Goal: Task Accomplishment & Management: Manage account settings

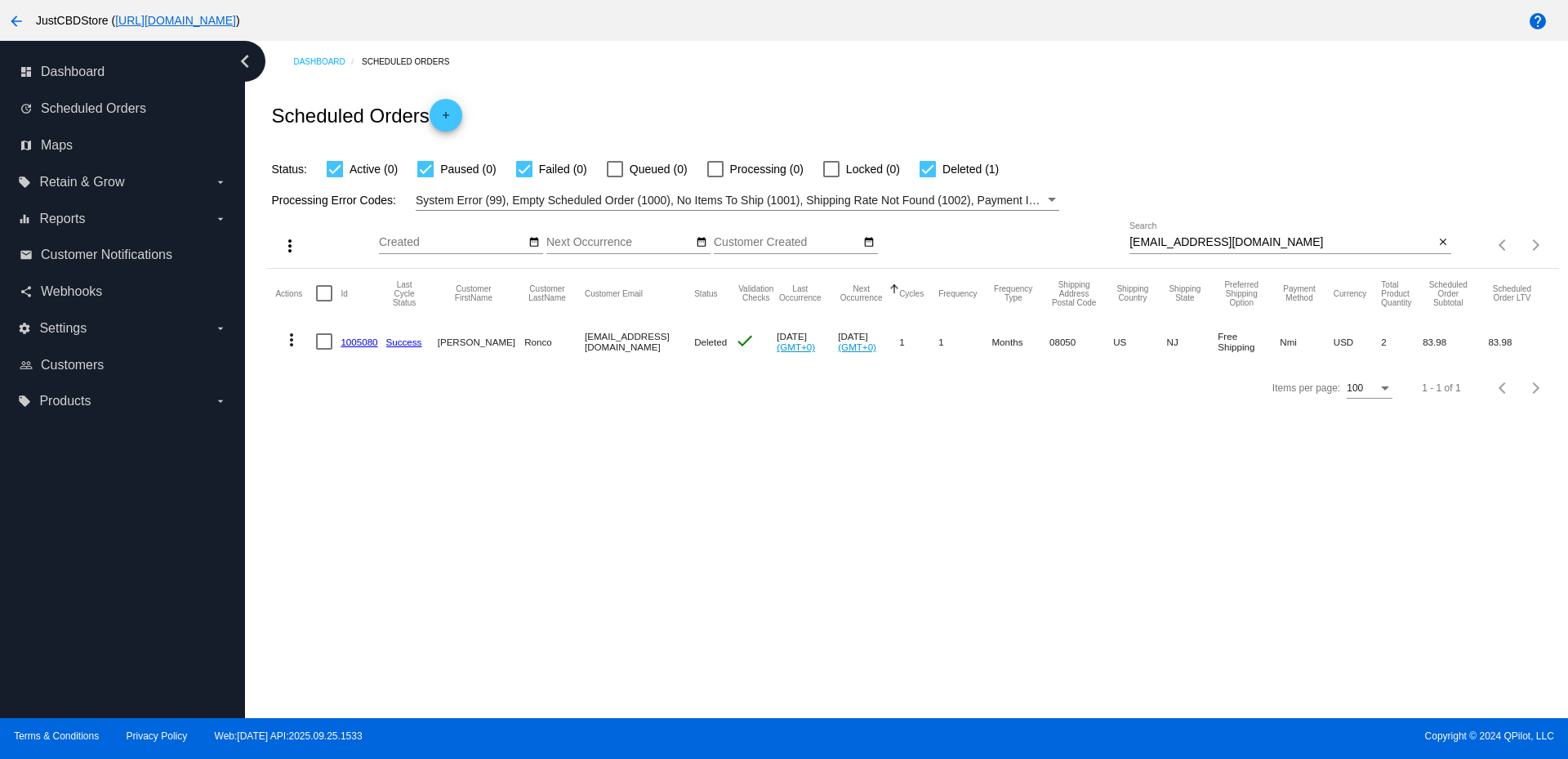
click at [1158, 245] on input "[EMAIL_ADDRESS][DOMAIN_NAME]" at bounding box center [1281, 242] width 304 height 13
paste input "[EMAIL_ADDRESS][DOMAIN_NAME]"
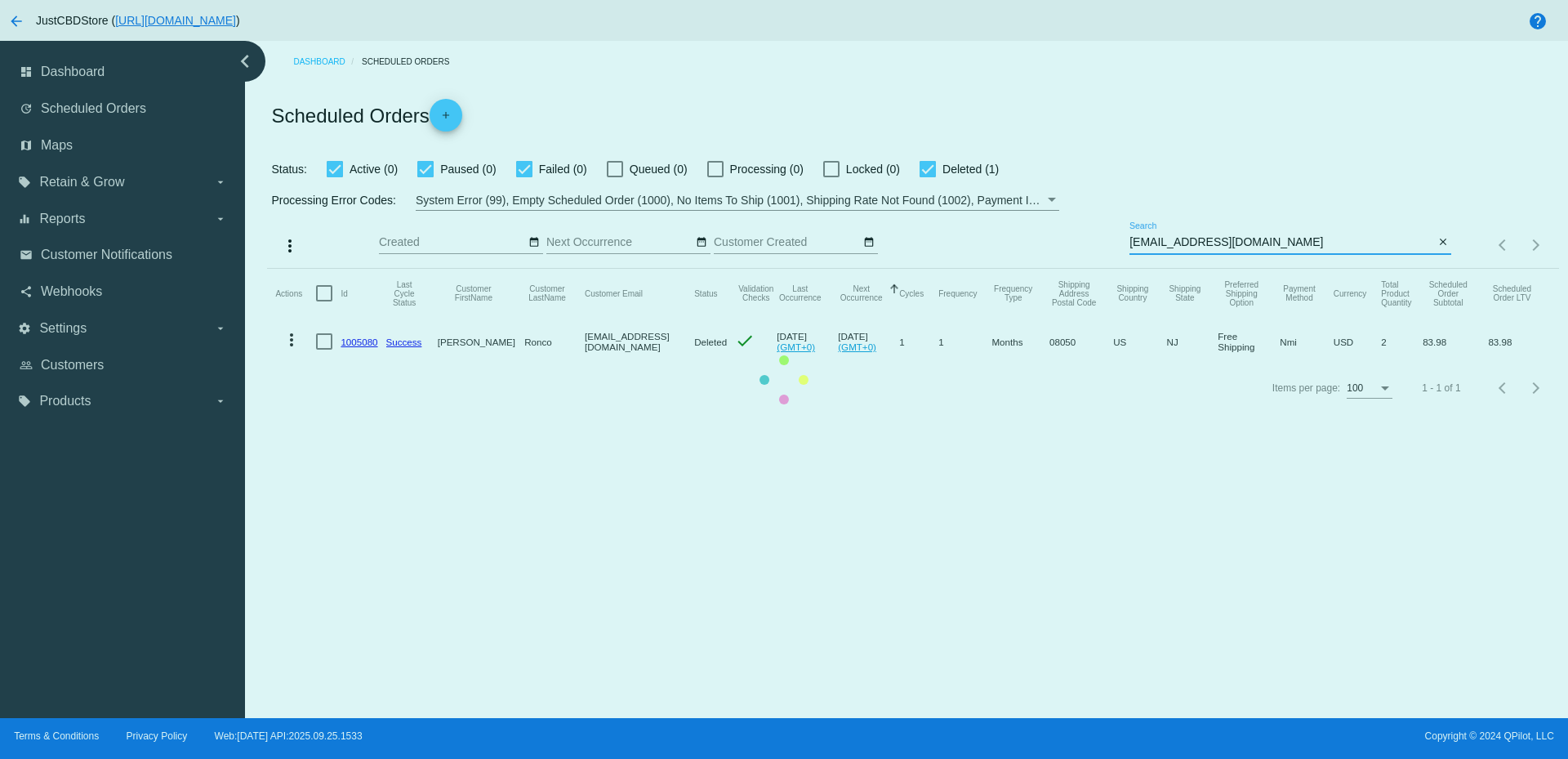
type input "[EMAIL_ADDRESS][DOMAIN_NAME]"
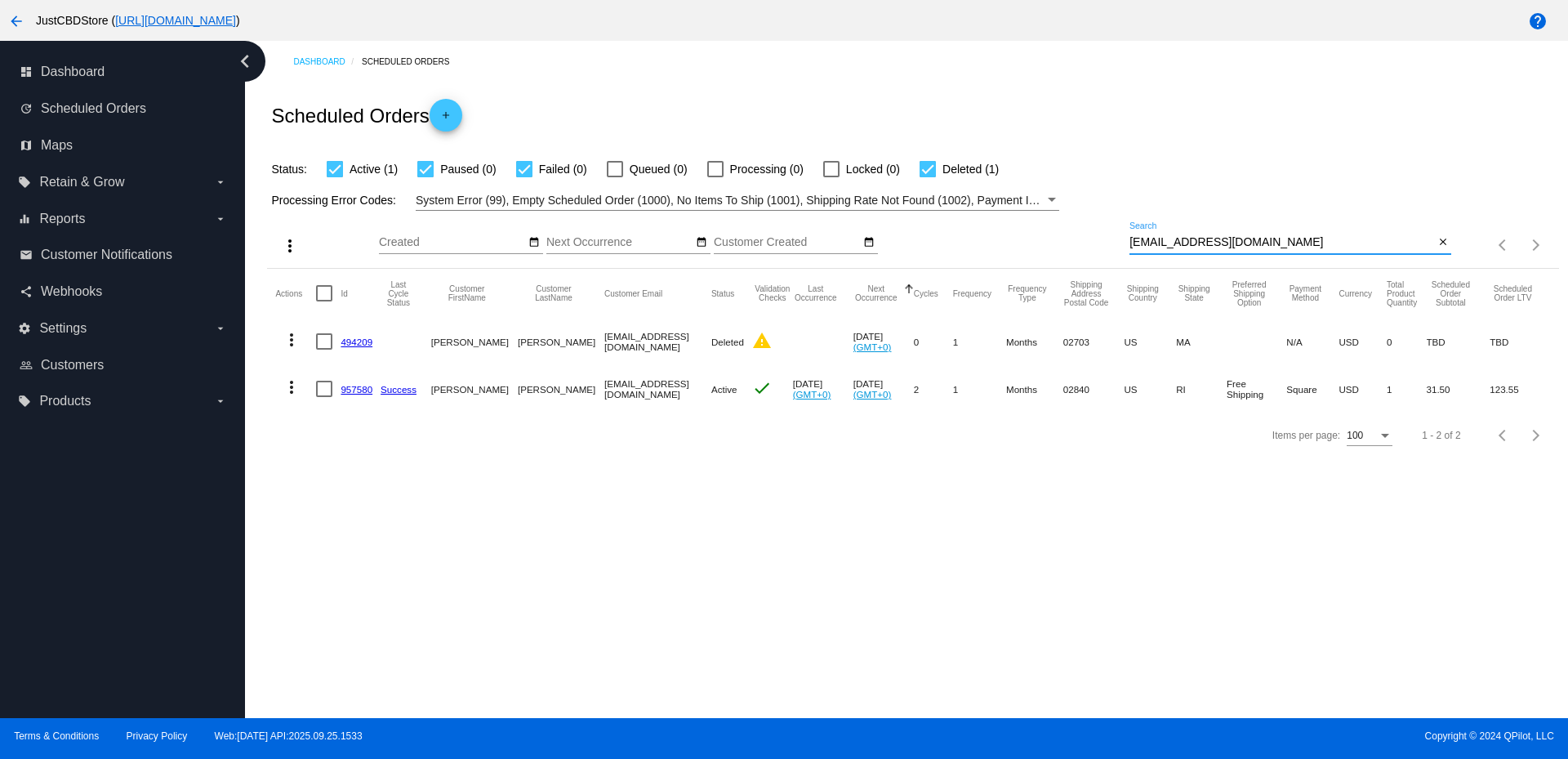
click at [350, 387] on link "957580" at bounding box center [356, 389] width 32 height 11
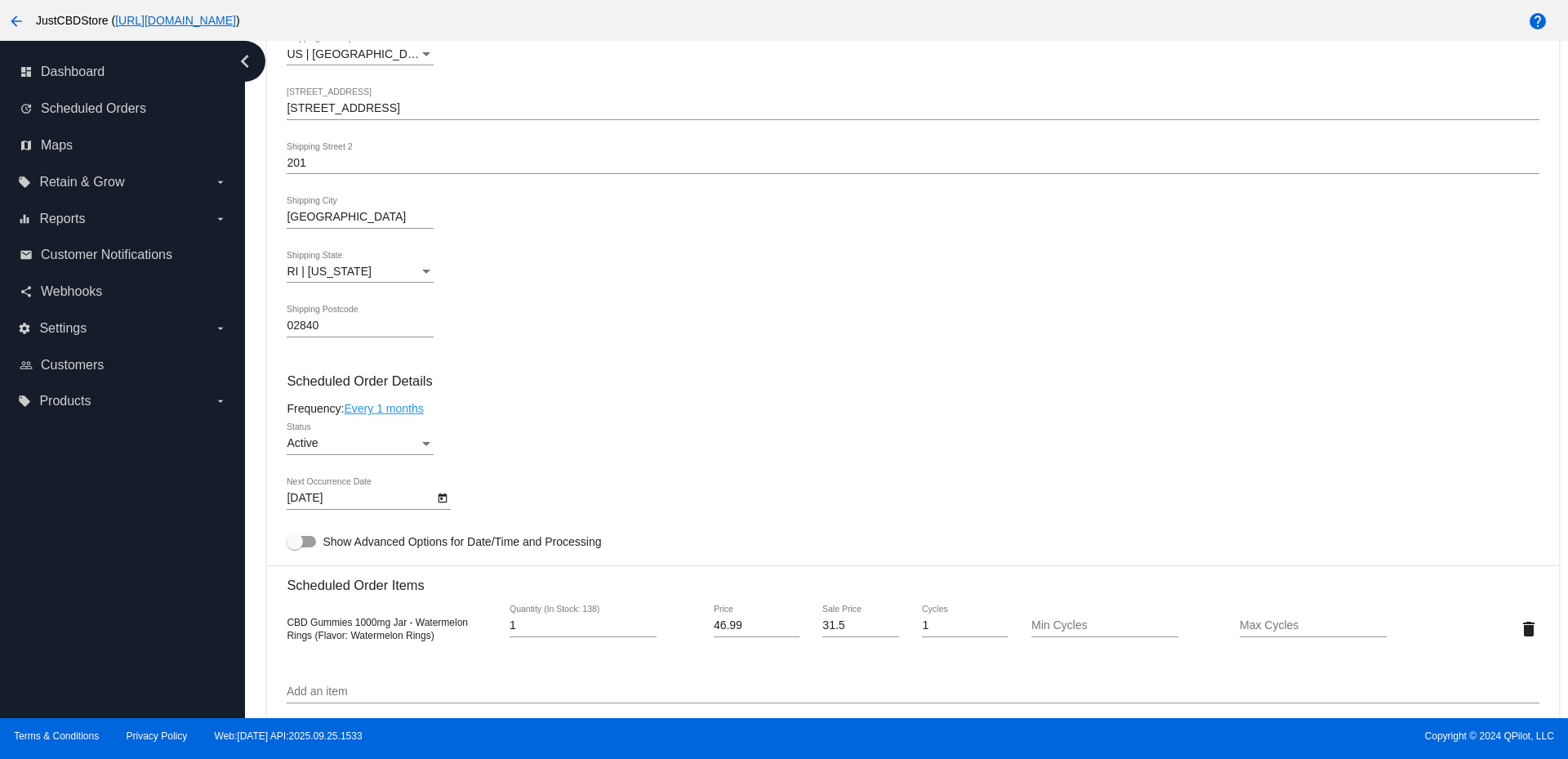
scroll to position [653, 0]
click at [605, 439] on div "Active Status" at bounding box center [912, 450] width 1252 height 47
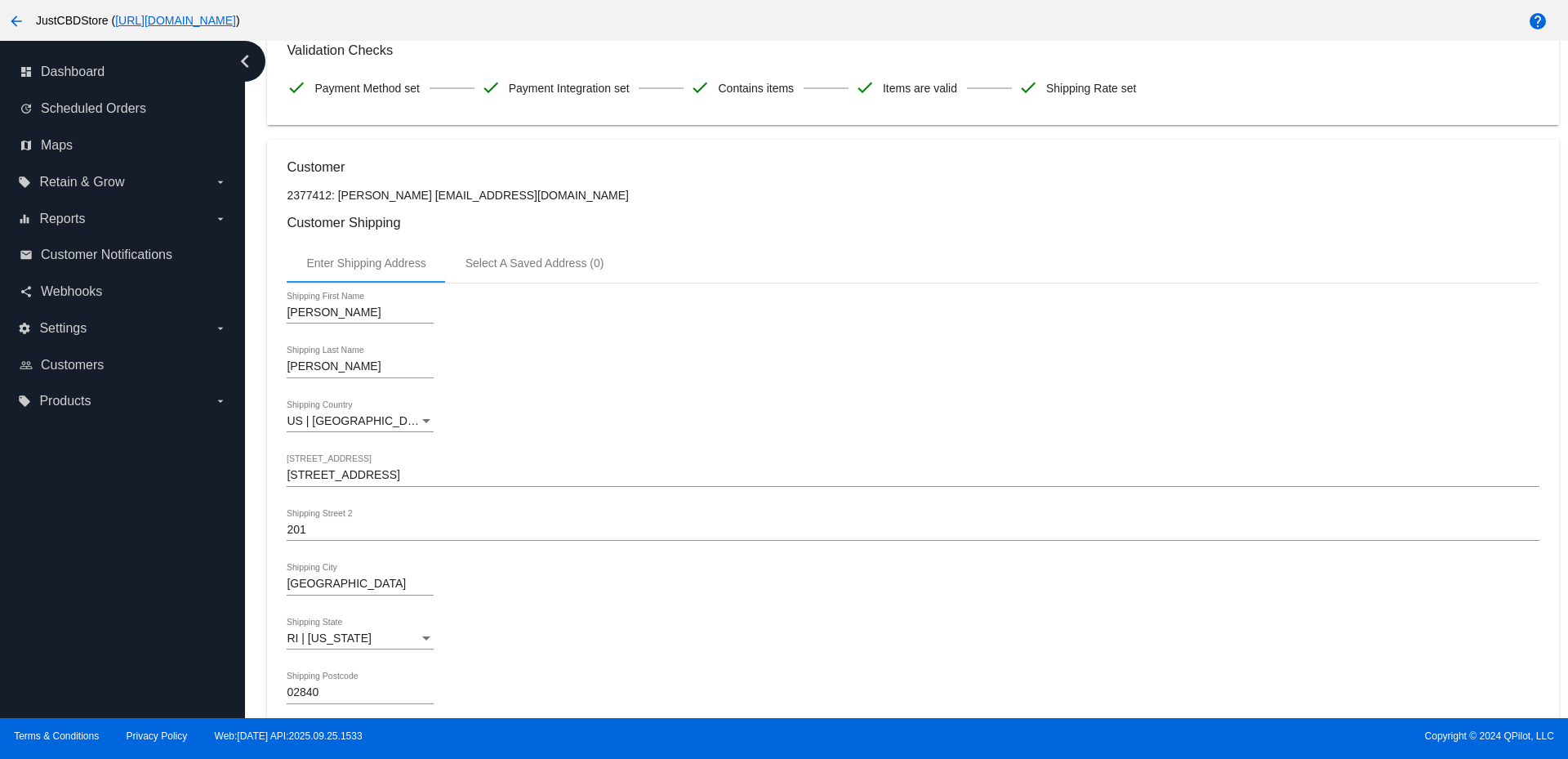
scroll to position [327, 0]
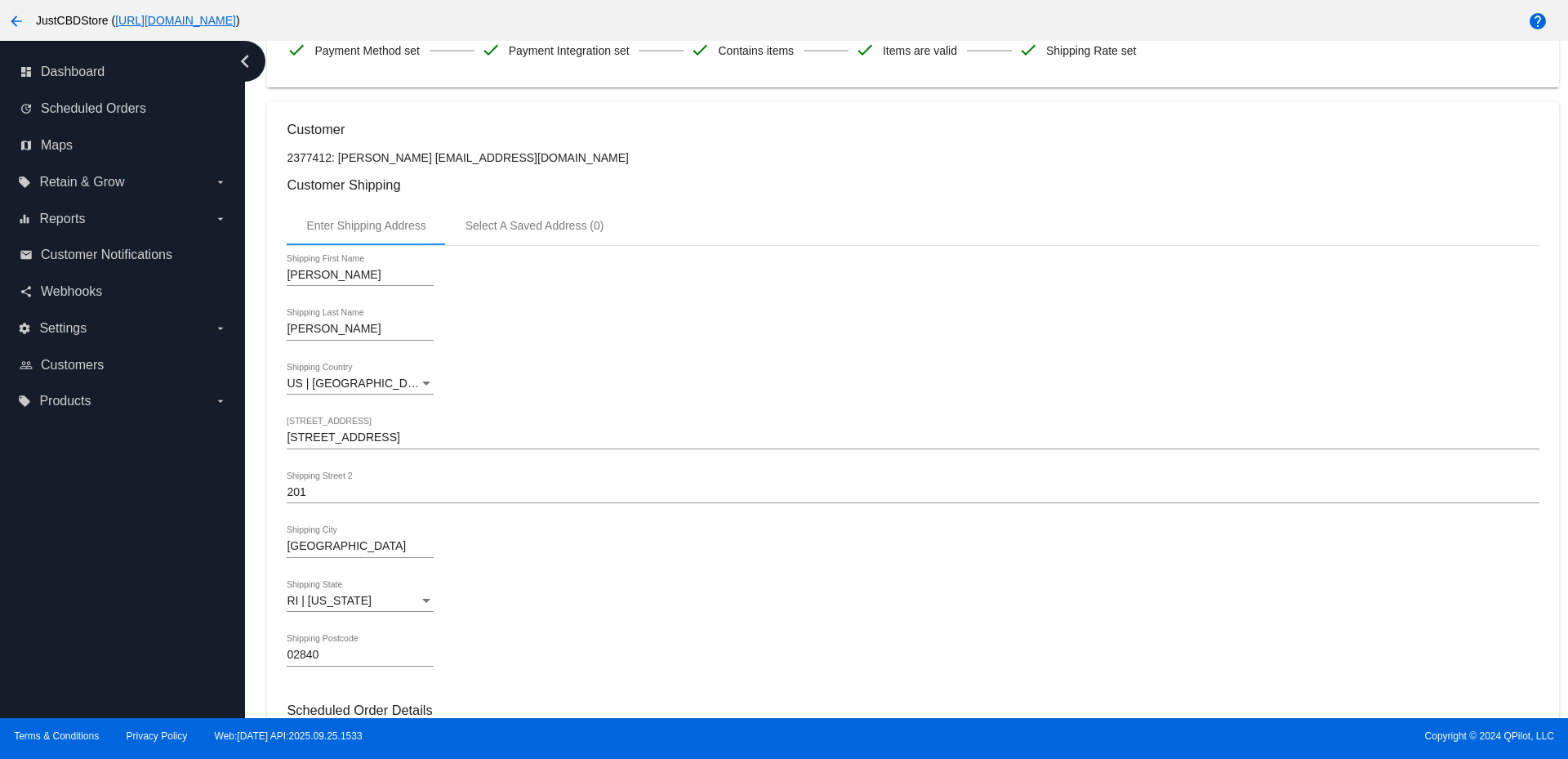
click at [324, 439] on input "[STREET_ADDRESS]" at bounding box center [912, 437] width 1252 height 13
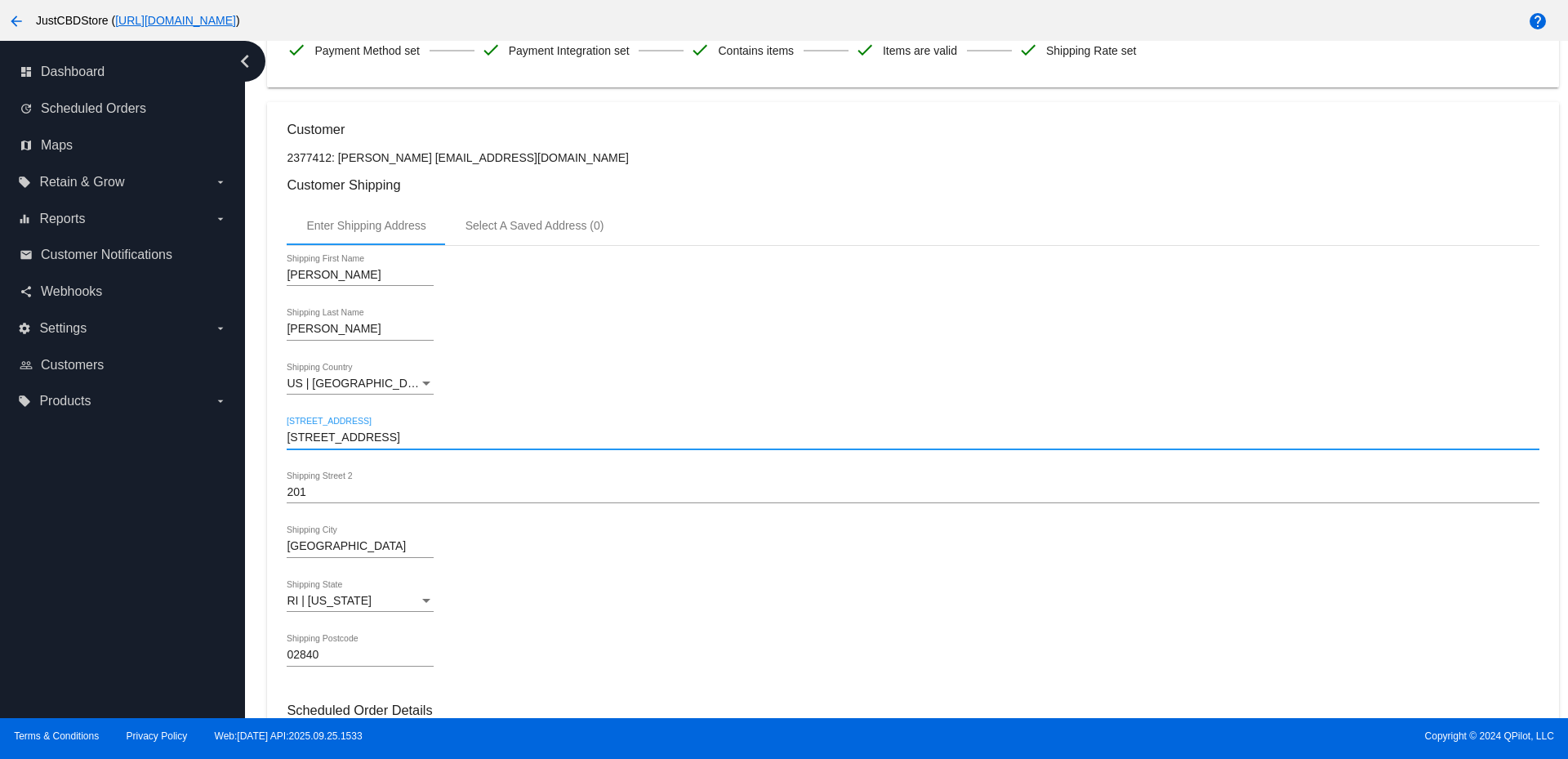
click at [324, 439] on input "[STREET_ADDRESS]" at bounding box center [912, 437] width 1252 height 13
drag, startPoint x: 324, startPoint y: 439, endPoint x: 379, endPoint y: 446, distance: 55.4
click at [324, 439] on input "[STREET_ADDRESS]" at bounding box center [912, 437] width 1252 height 13
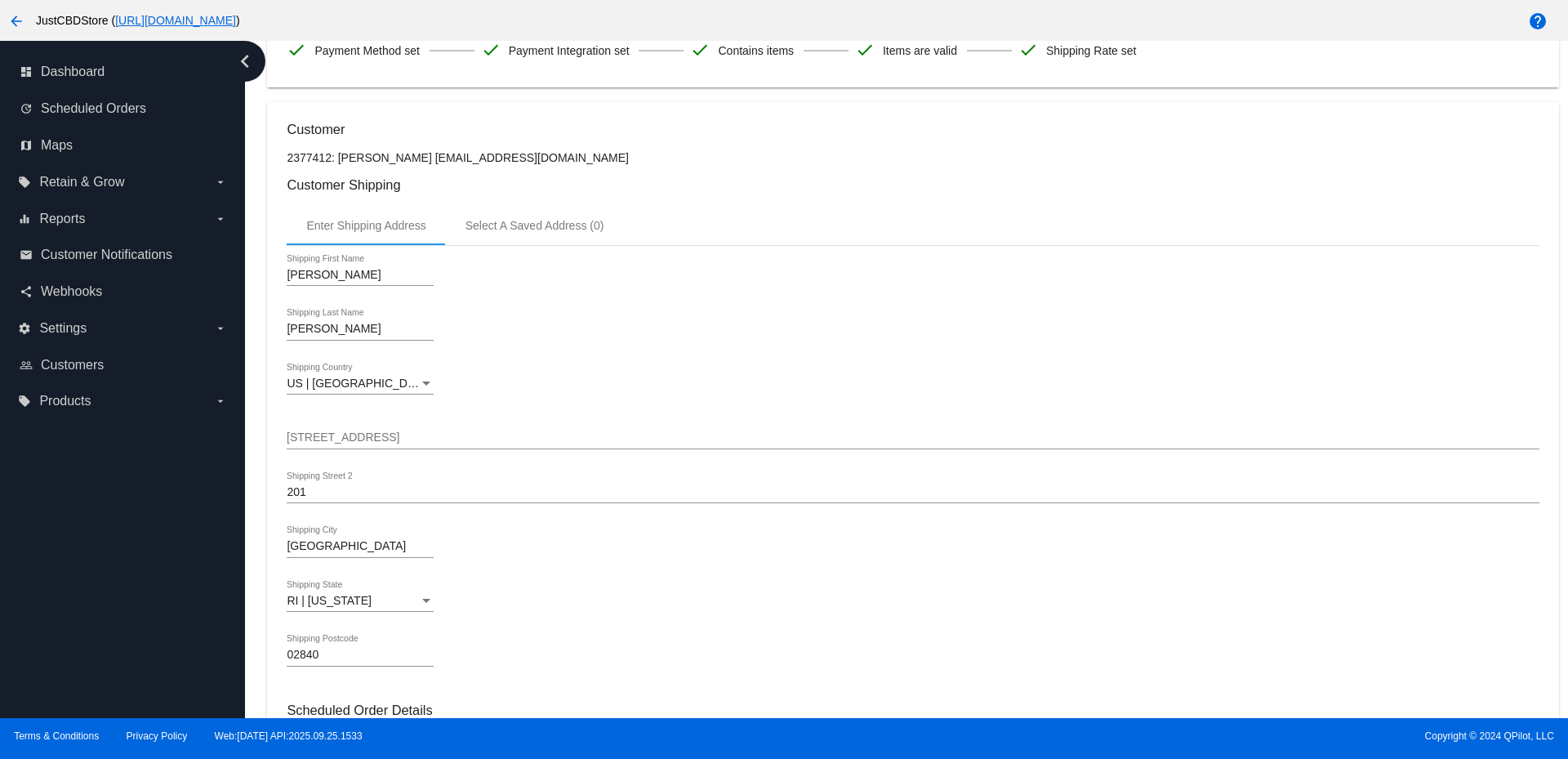
click at [300, 487] on input "201" at bounding box center [912, 492] width 1252 height 13
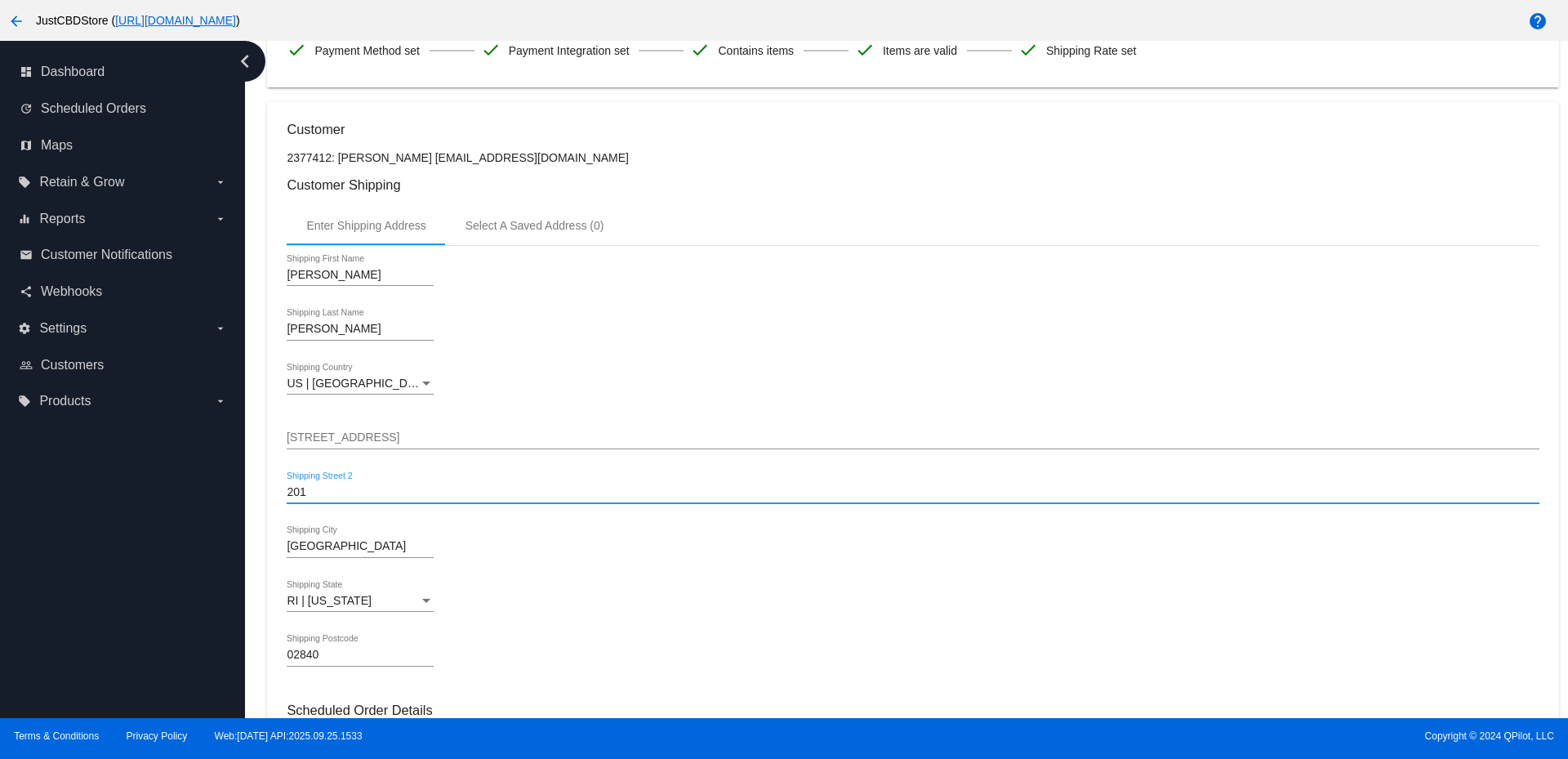
click at [300, 487] on input "201" at bounding box center [912, 492] width 1252 height 13
drag, startPoint x: 356, startPoint y: 441, endPoint x: 373, endPoint y: 441, distance: 17.0
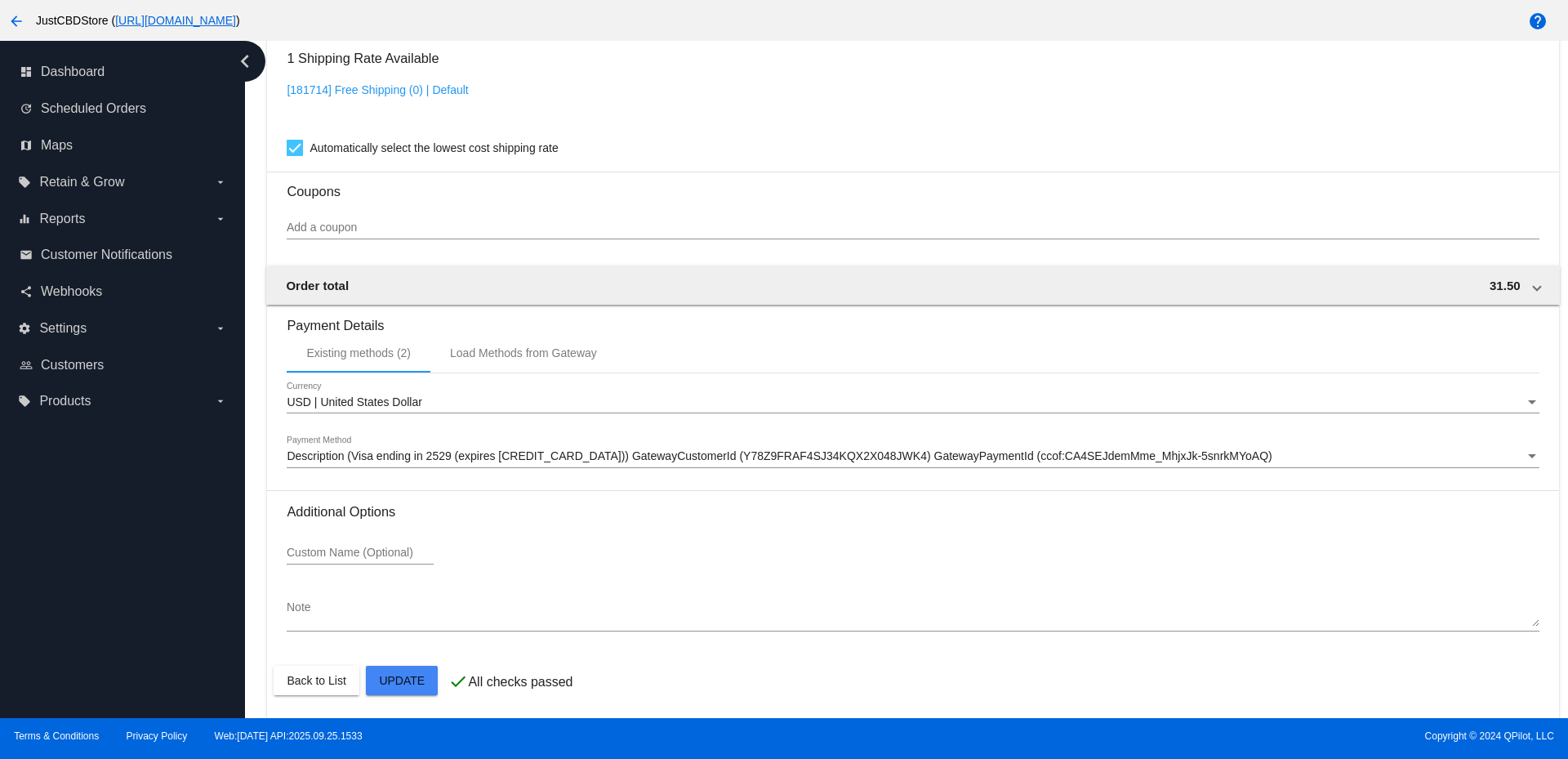
scroll to position [1345, 0]
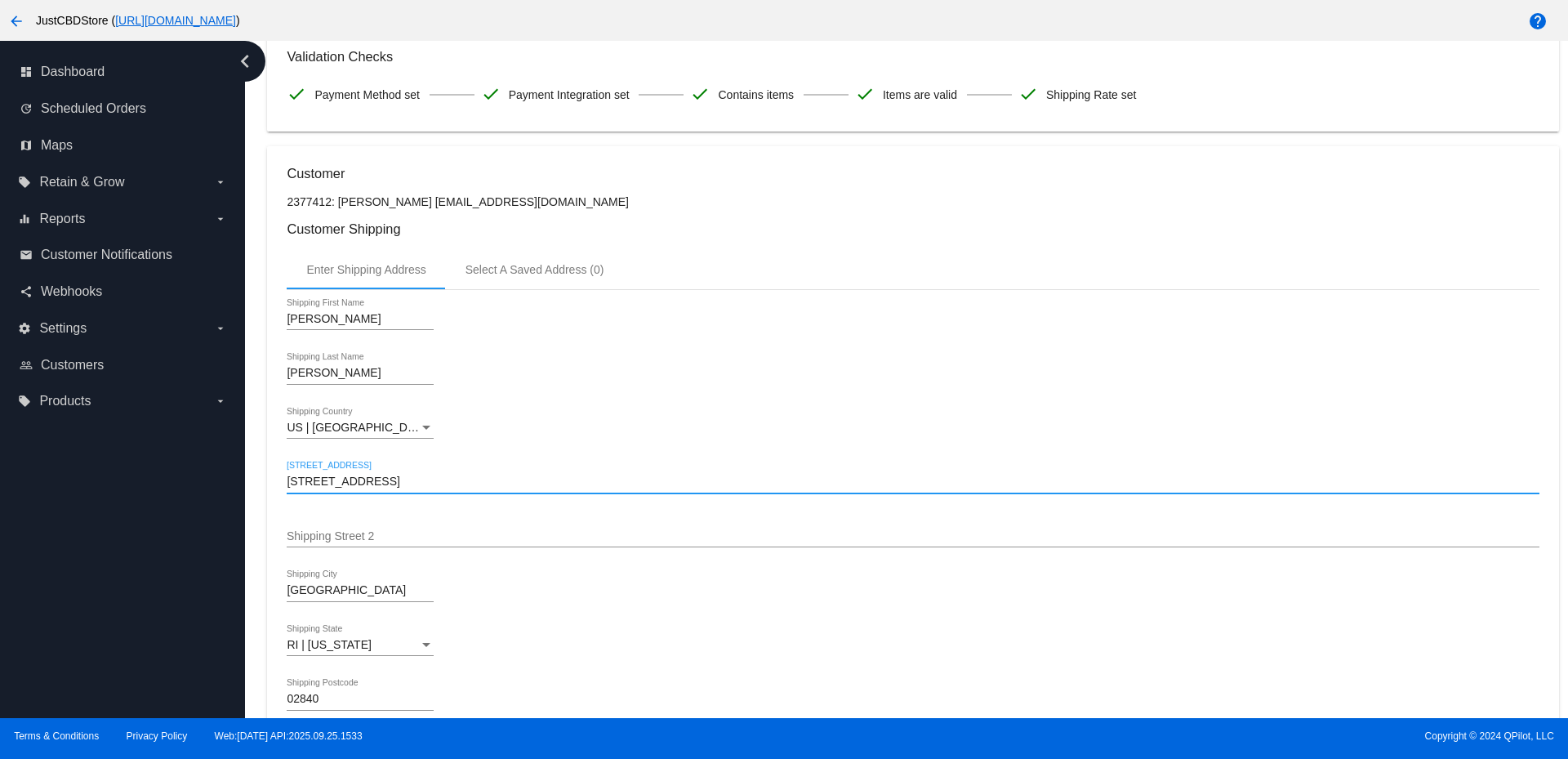
scroll to position [446, 0]
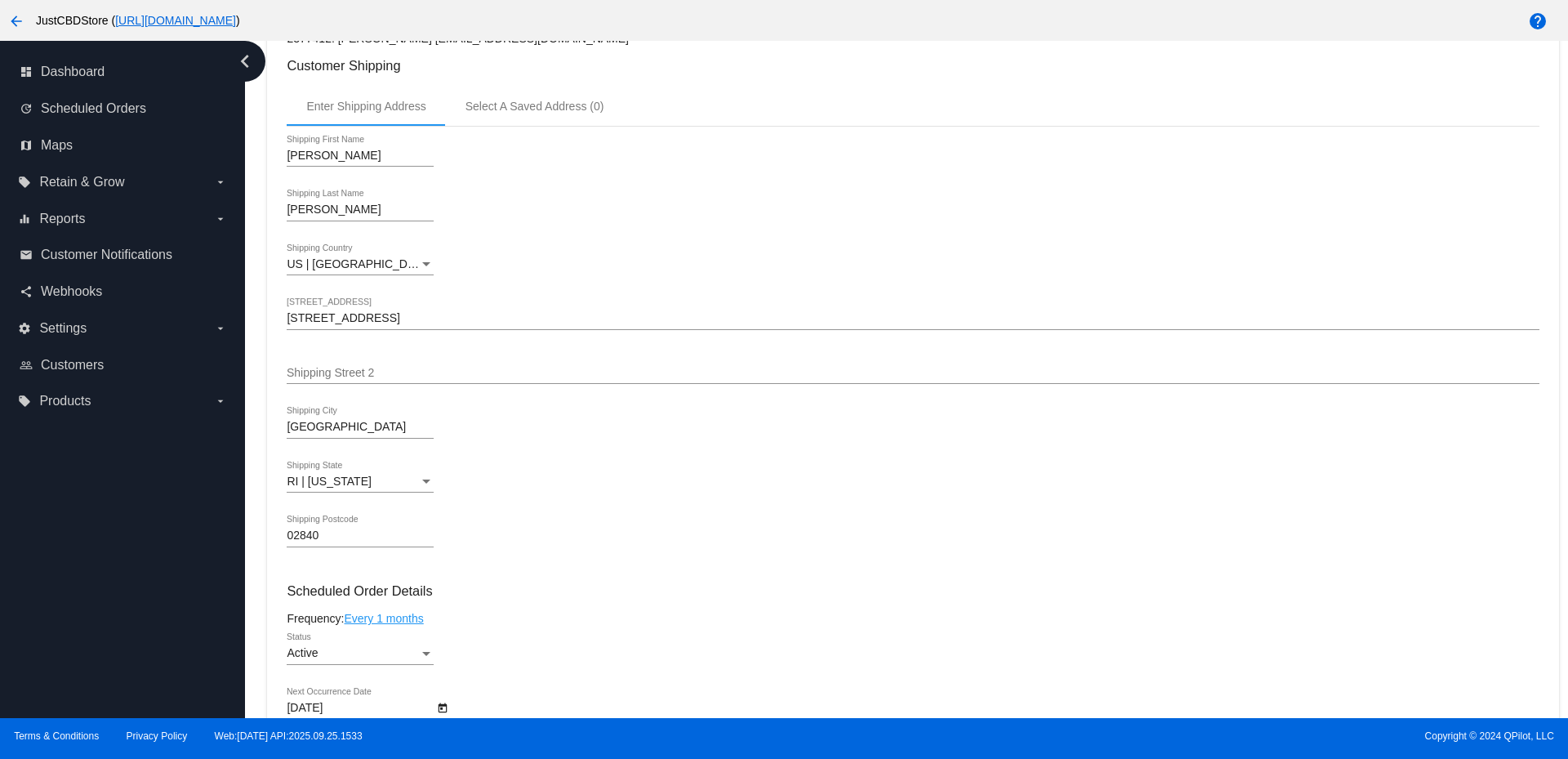
click at [311, 313] on input "[STREET_ADDRESS]" at bounding box center [912, 318] width 1252 height 13
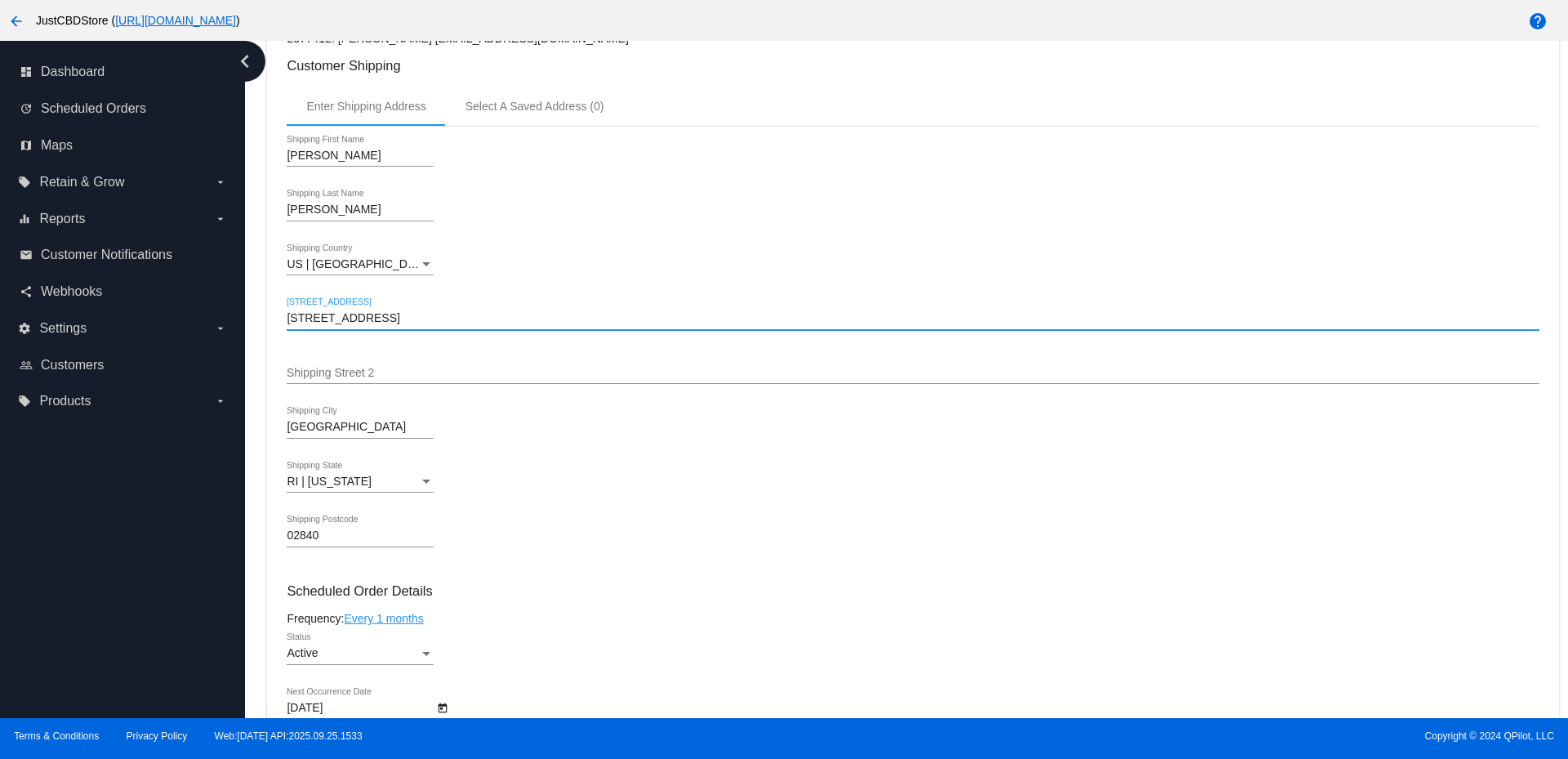
click at [311, 313] on input "[STREET_ADDRESS]" at bounding box center [912, 318] width 1252 height 13
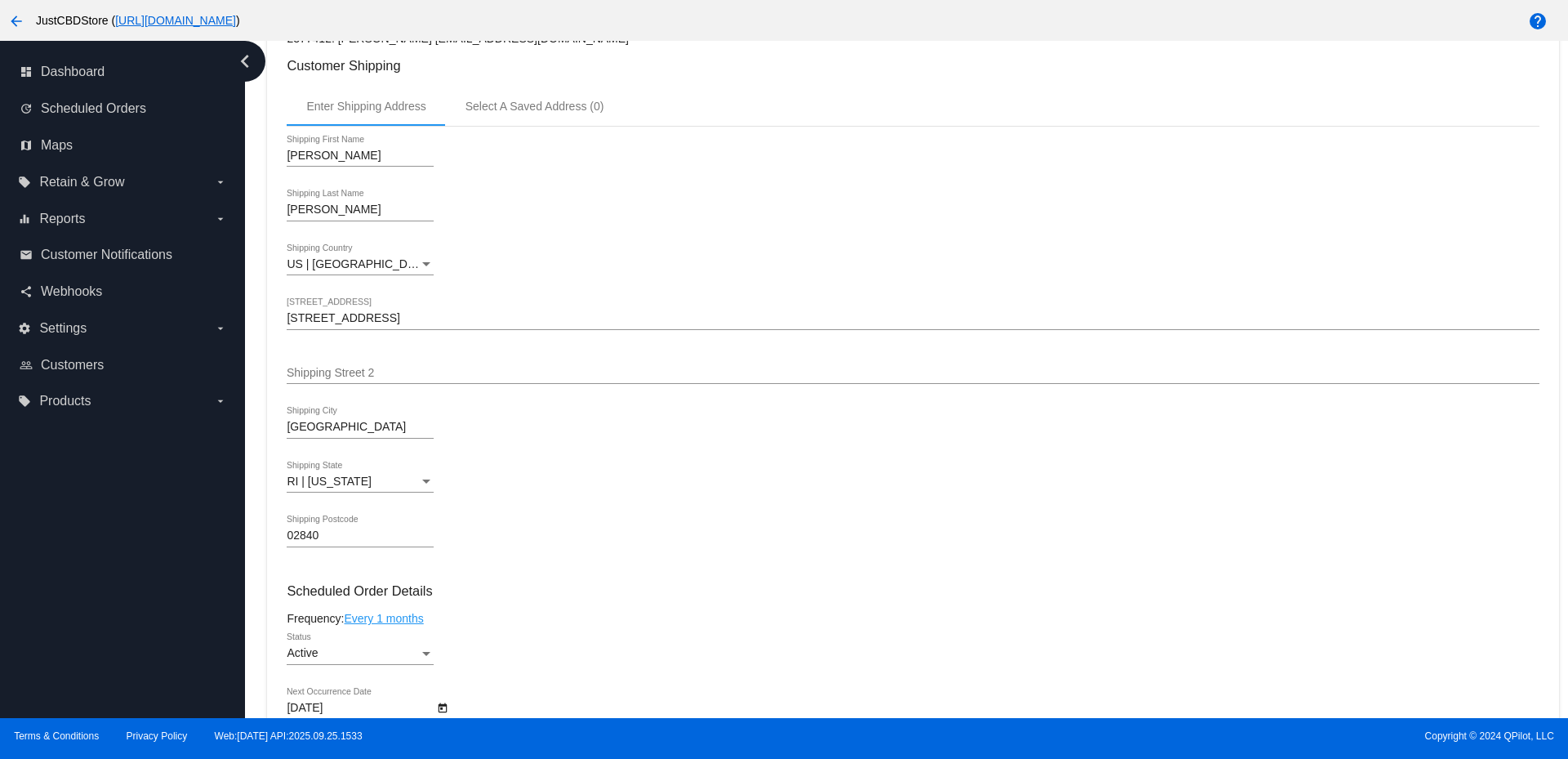
click at [308, 431] on input "[GEOGRAPHIC_DATA]" at bounding box center [360, 427] width 147 height 13
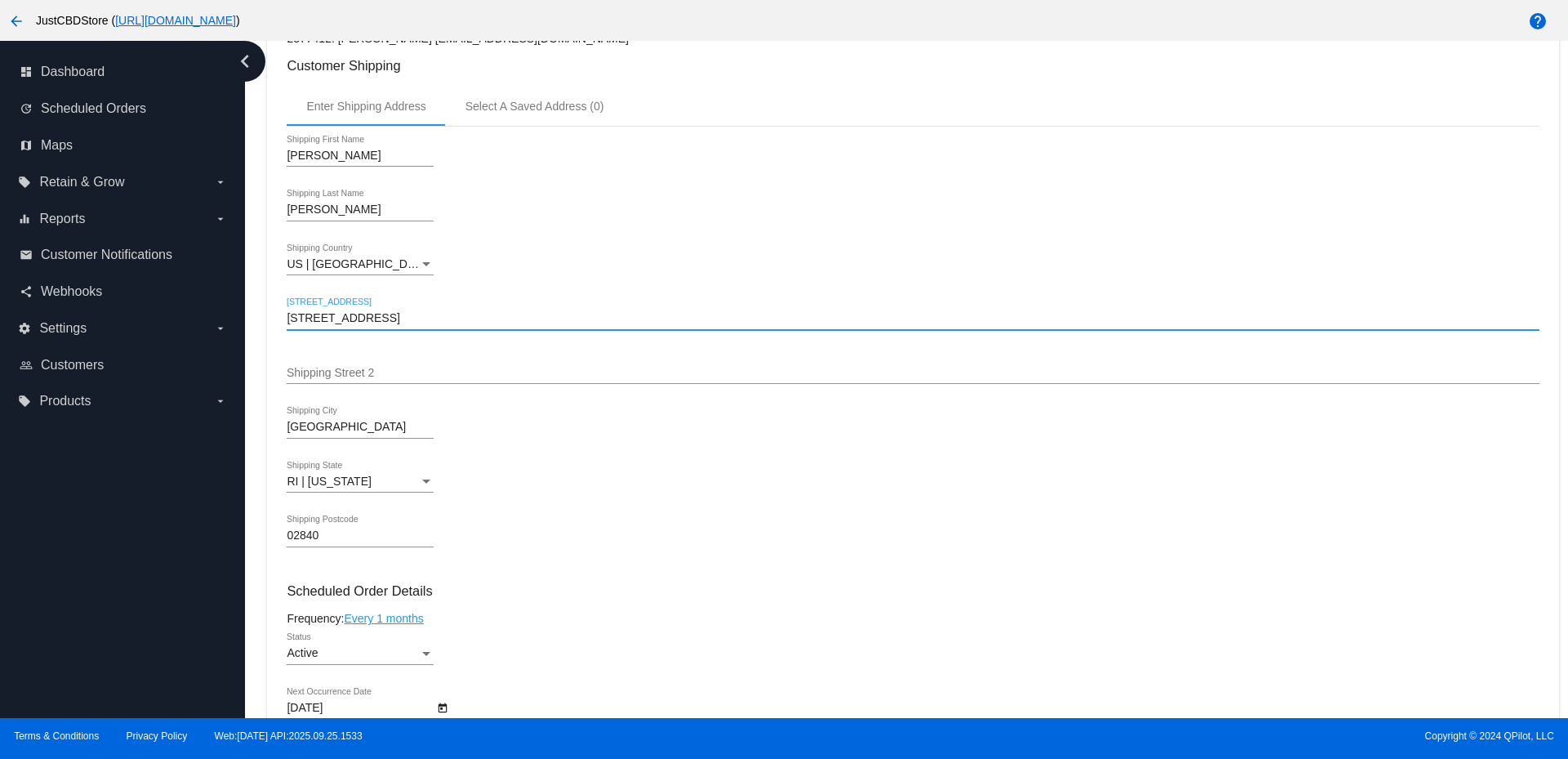
type input "[STREET_ADDRESS]"
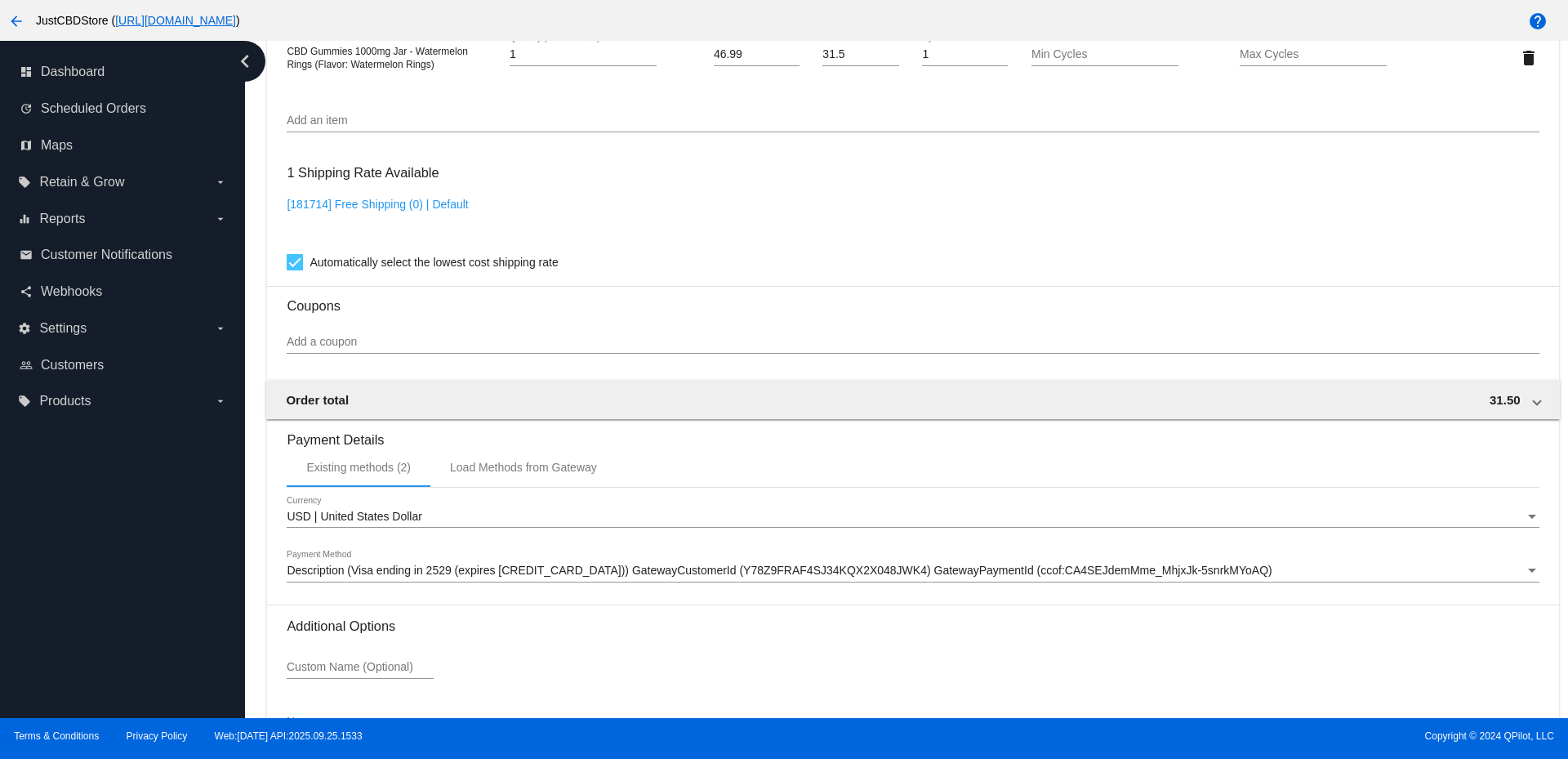
scroll to position [1345, 0]
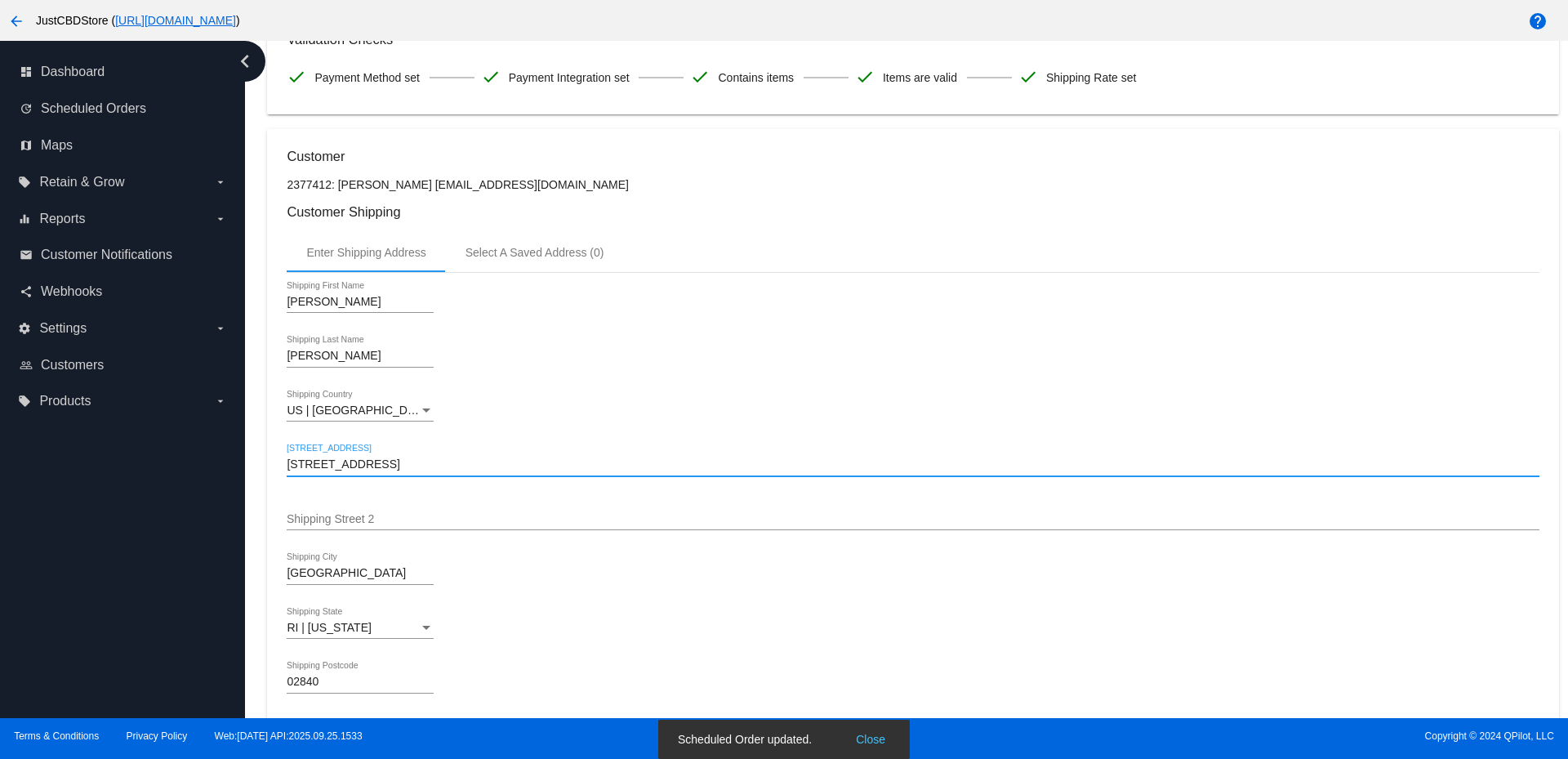
scroll to position [283, 0]
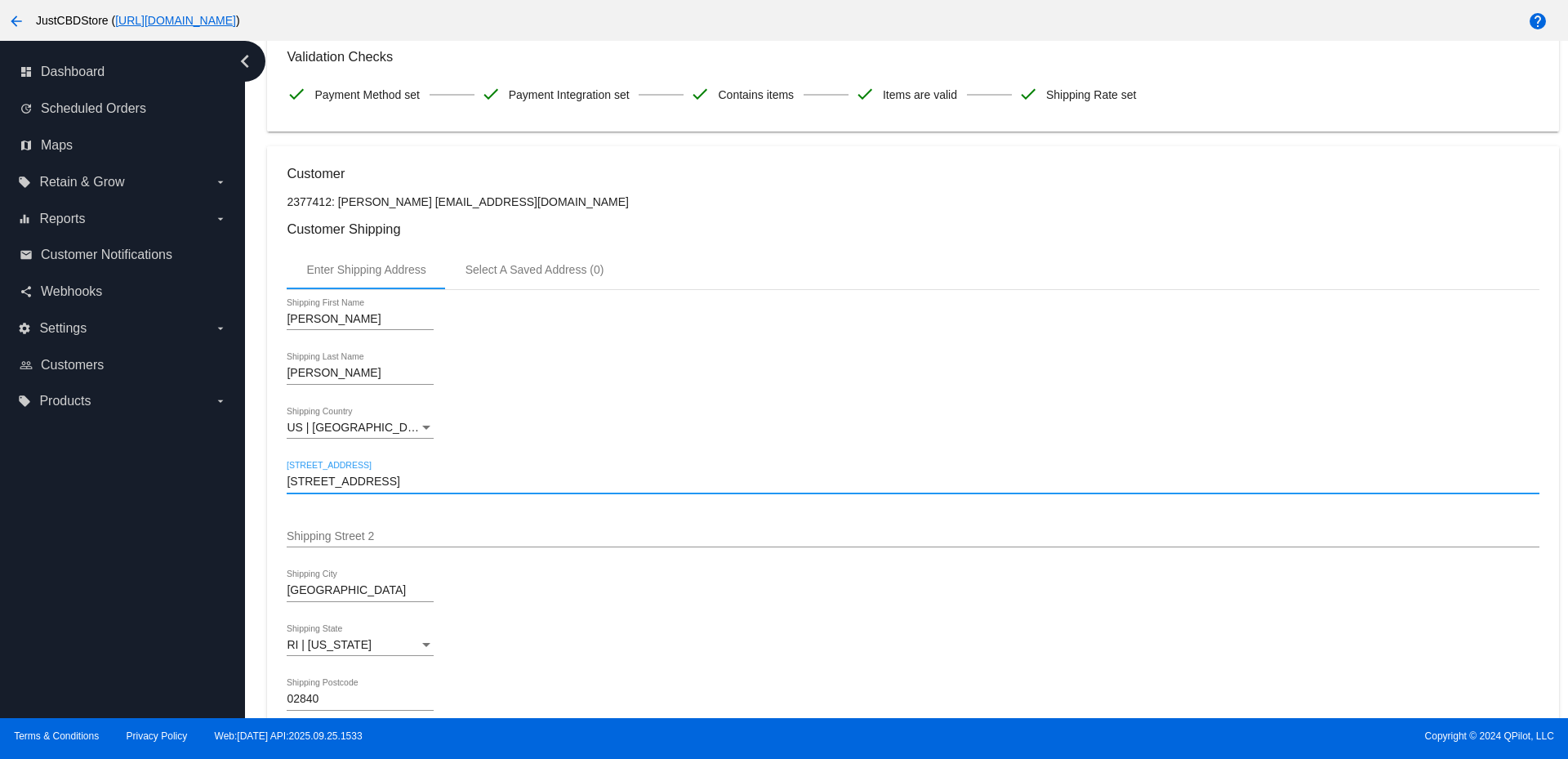
click at [259, 67] on div "chevron_left" at bounding box center [245, 62] width 41 height 41
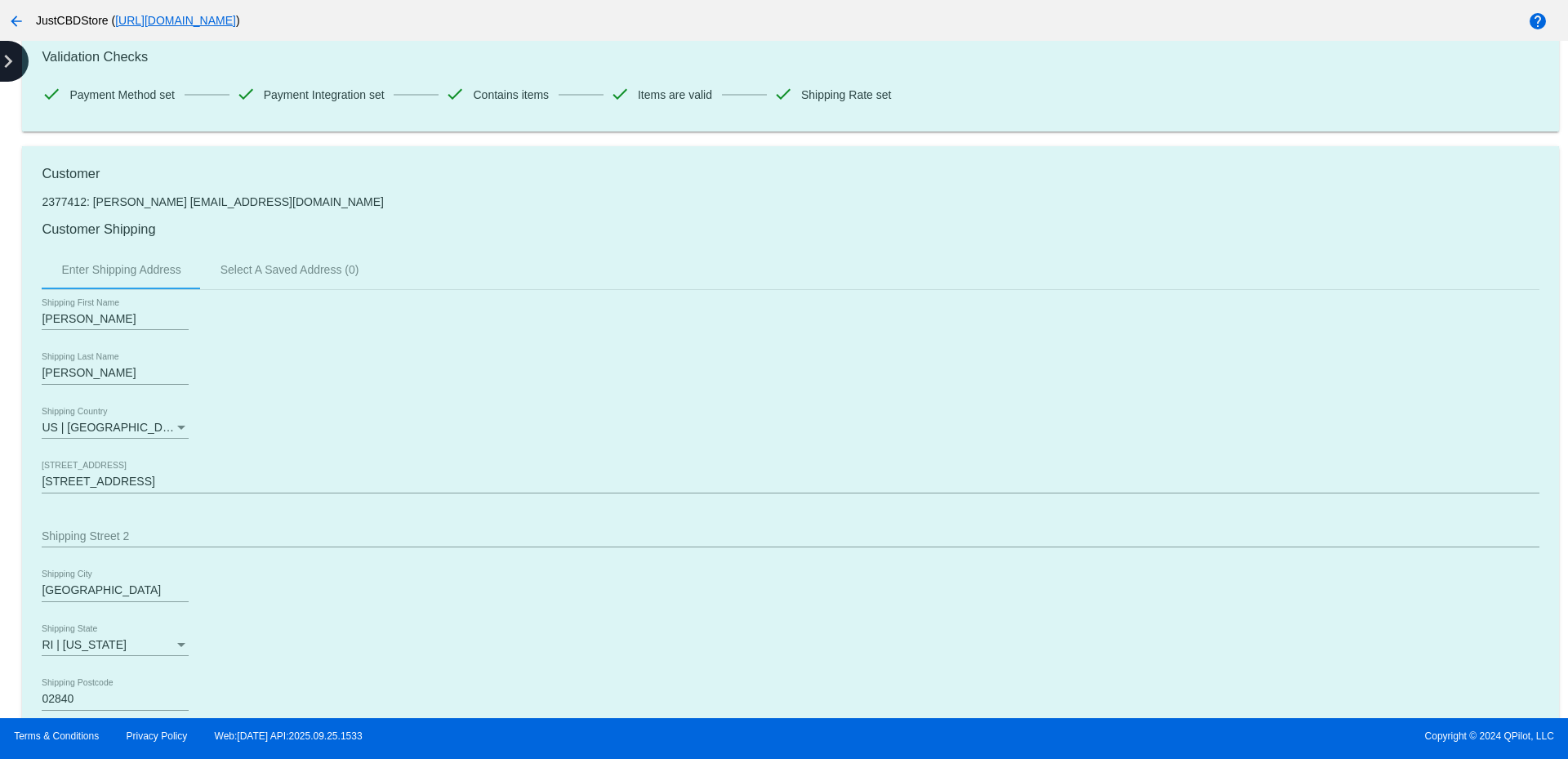
click at [16, 67] on icon "chevron_right" at bounding box center [8, 61] width 26 height 26
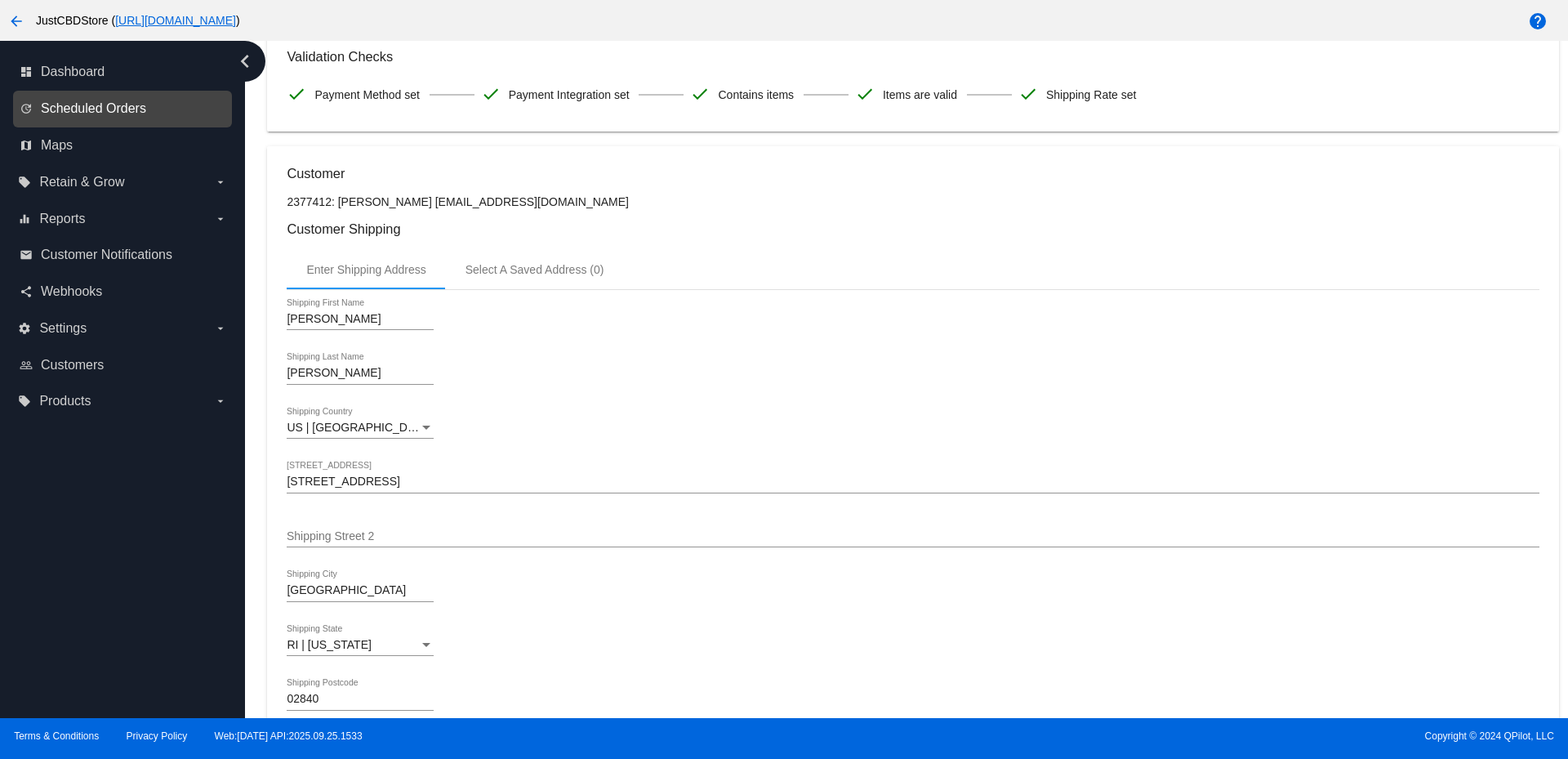
click at [130, 113] on span "Scheduled Orders" at bounding box center [94, 108] width 106 height 15
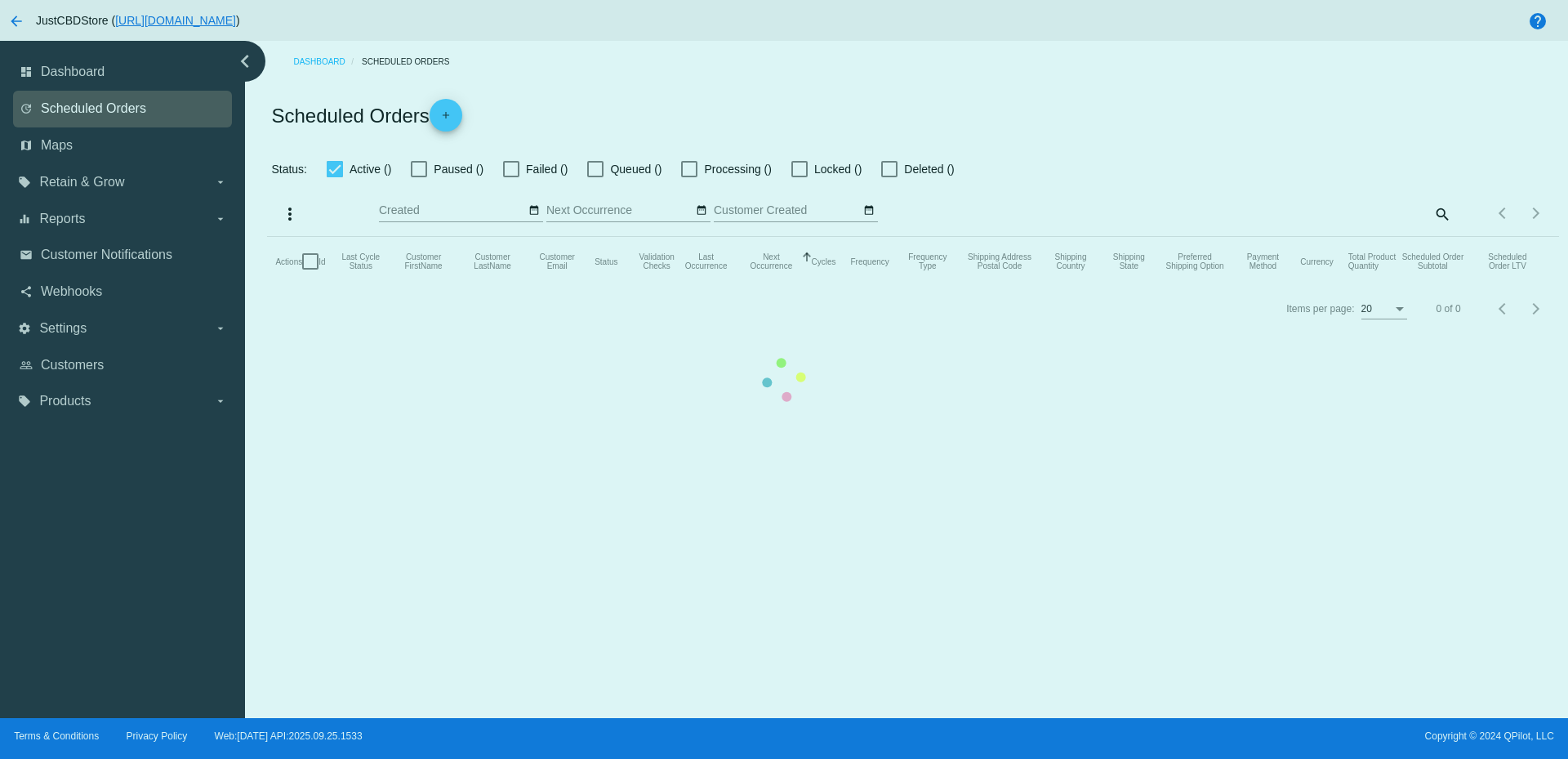
checkbox input "true"
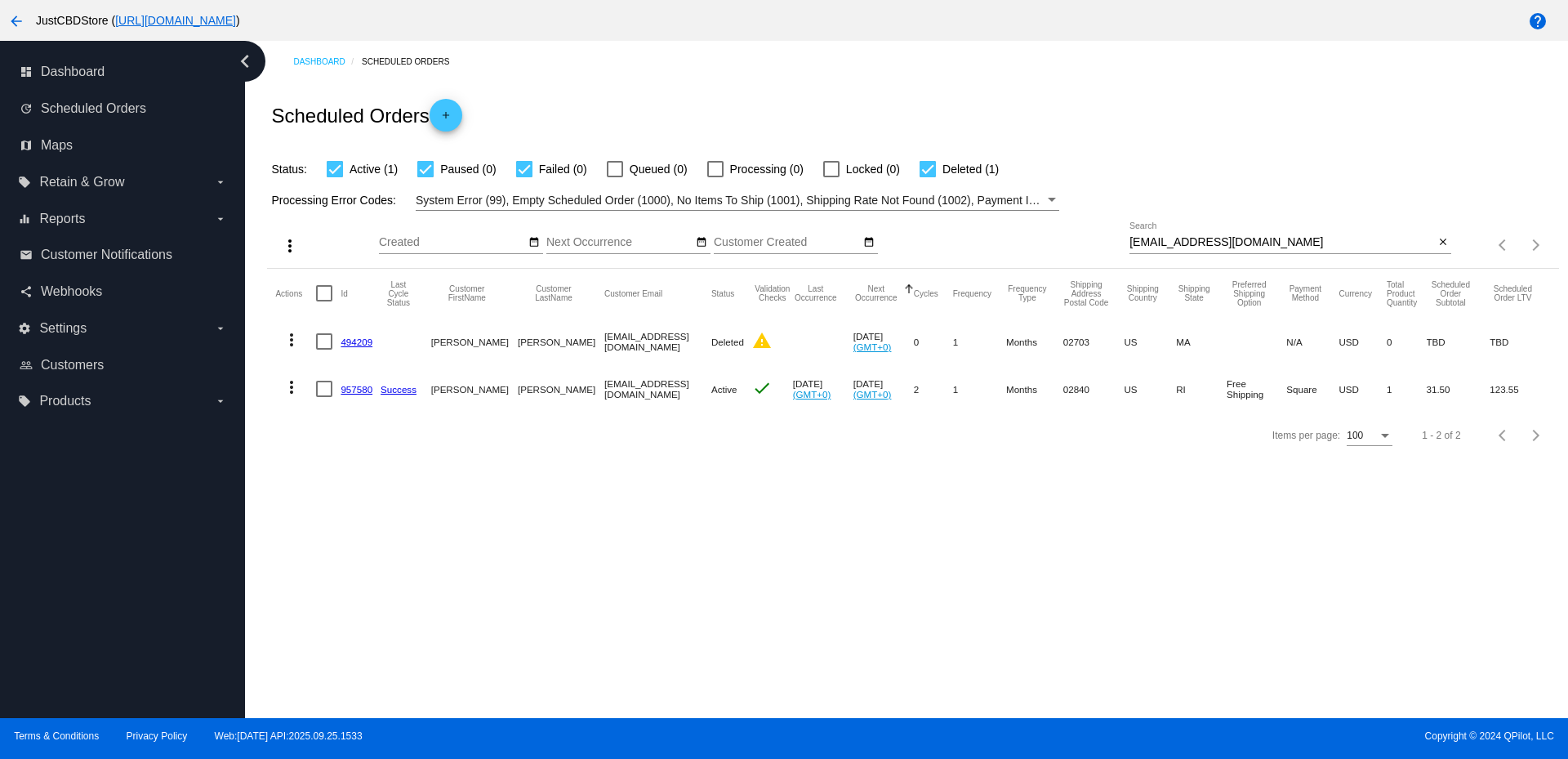
click at [1222, 244] on input "[EMAIL_ADDRESS][DOMAIN_NAME]" at bounding box center [1281, 242] width 304 height 13
click at [1222, 243] on input "[EMAIL_ADDRESS][DOMAIN_NAME]" at bounding box center [1281, 242] width 304 height 13
paste input "[EMAIL_ADDRESS]"
type input "[EMAIL_ADDRESS][DOMAIN_NAME]"
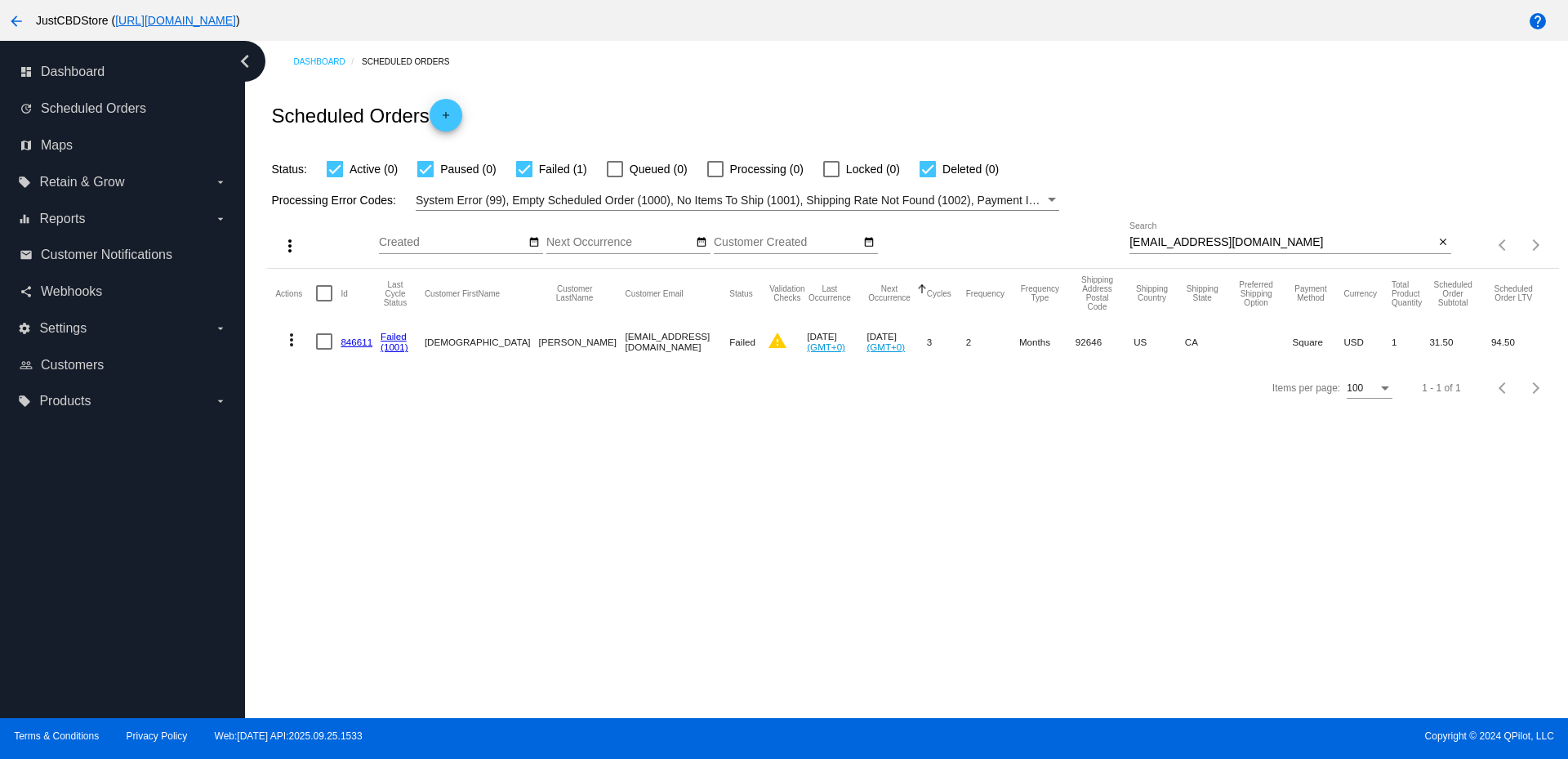
click at [359, 338] on link "846611" at bounding box center [356, 342] width 32 height 11
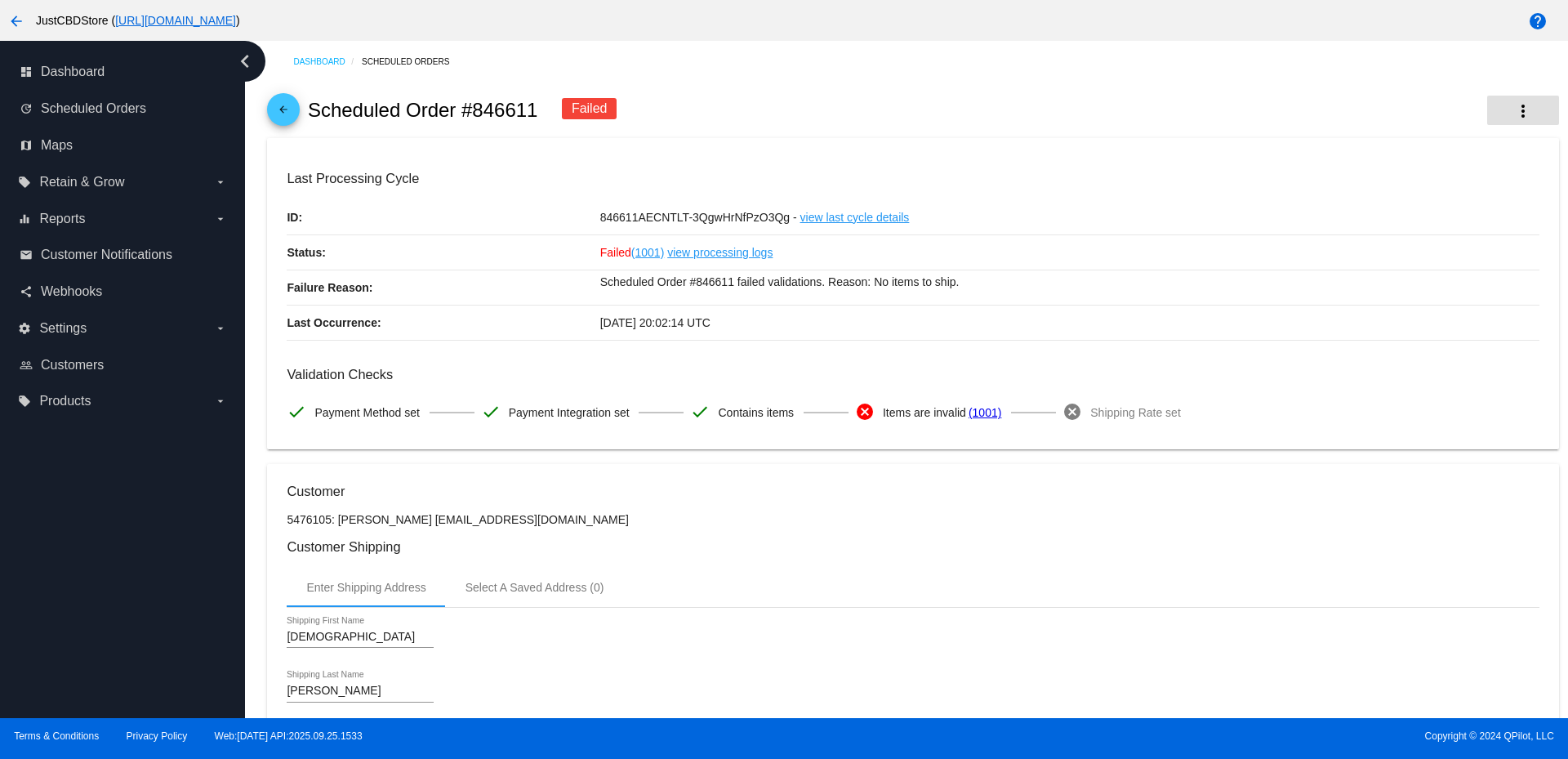
click at [1520, 101] on button "more_vert" at bounding box center [1522, 111] width 71 height 29
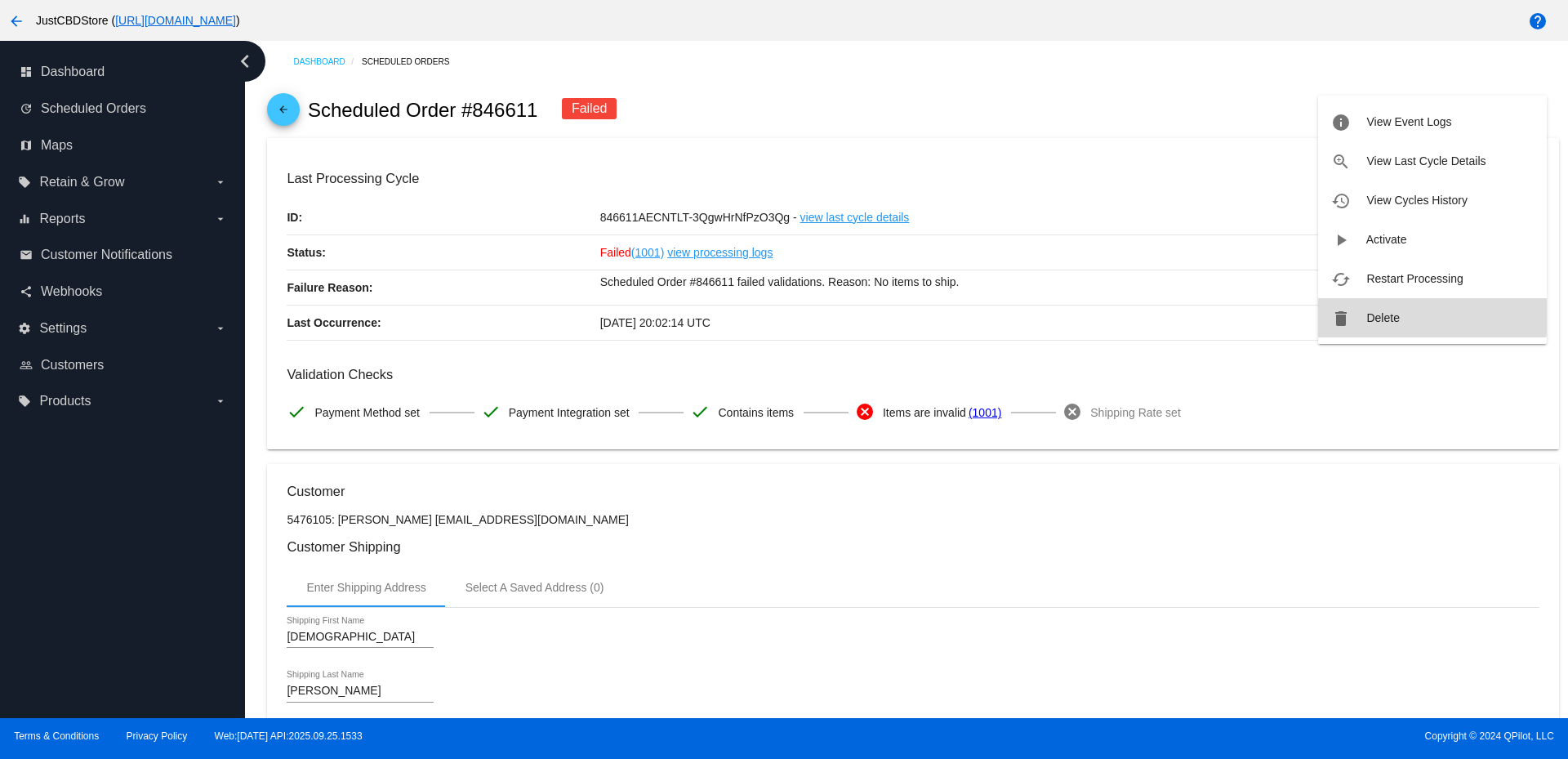
click at [1376, 316] on span "Delete" at bounding box center [1382, 317] width 32 height 13
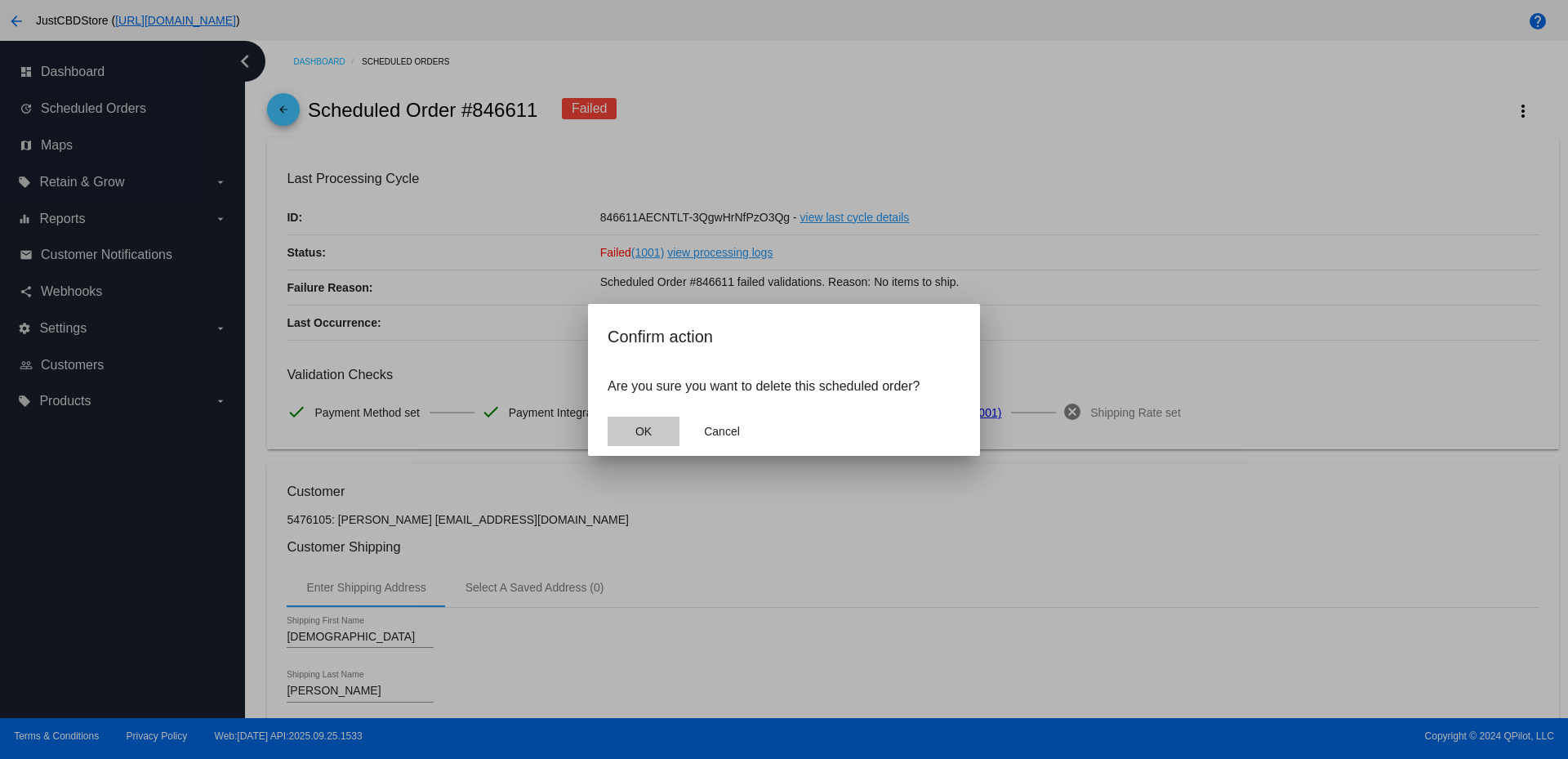
click at [626, 430] on button "OK" at bounding box center [643, 431] width 71 height 29
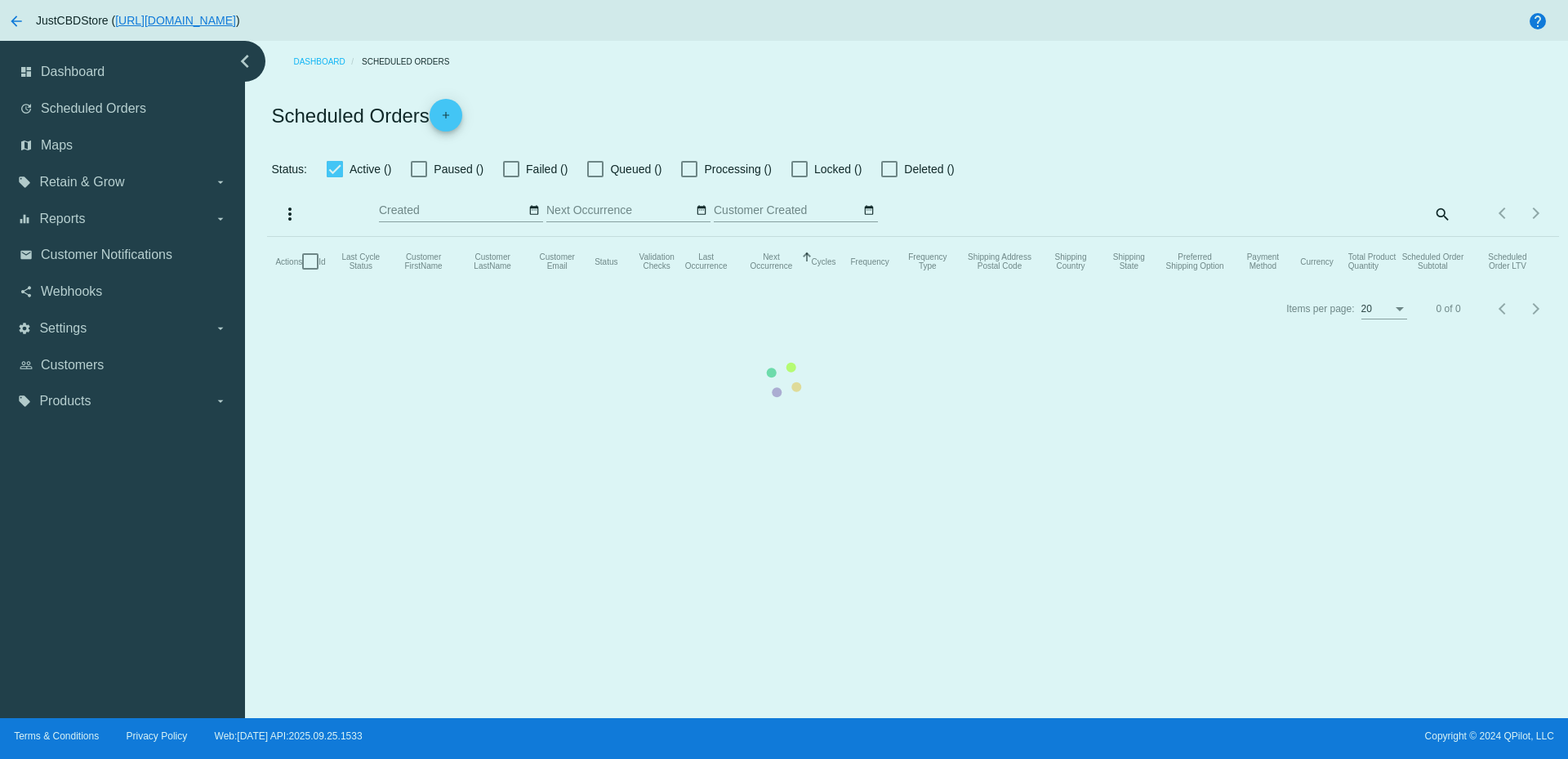
checkbox input "true"
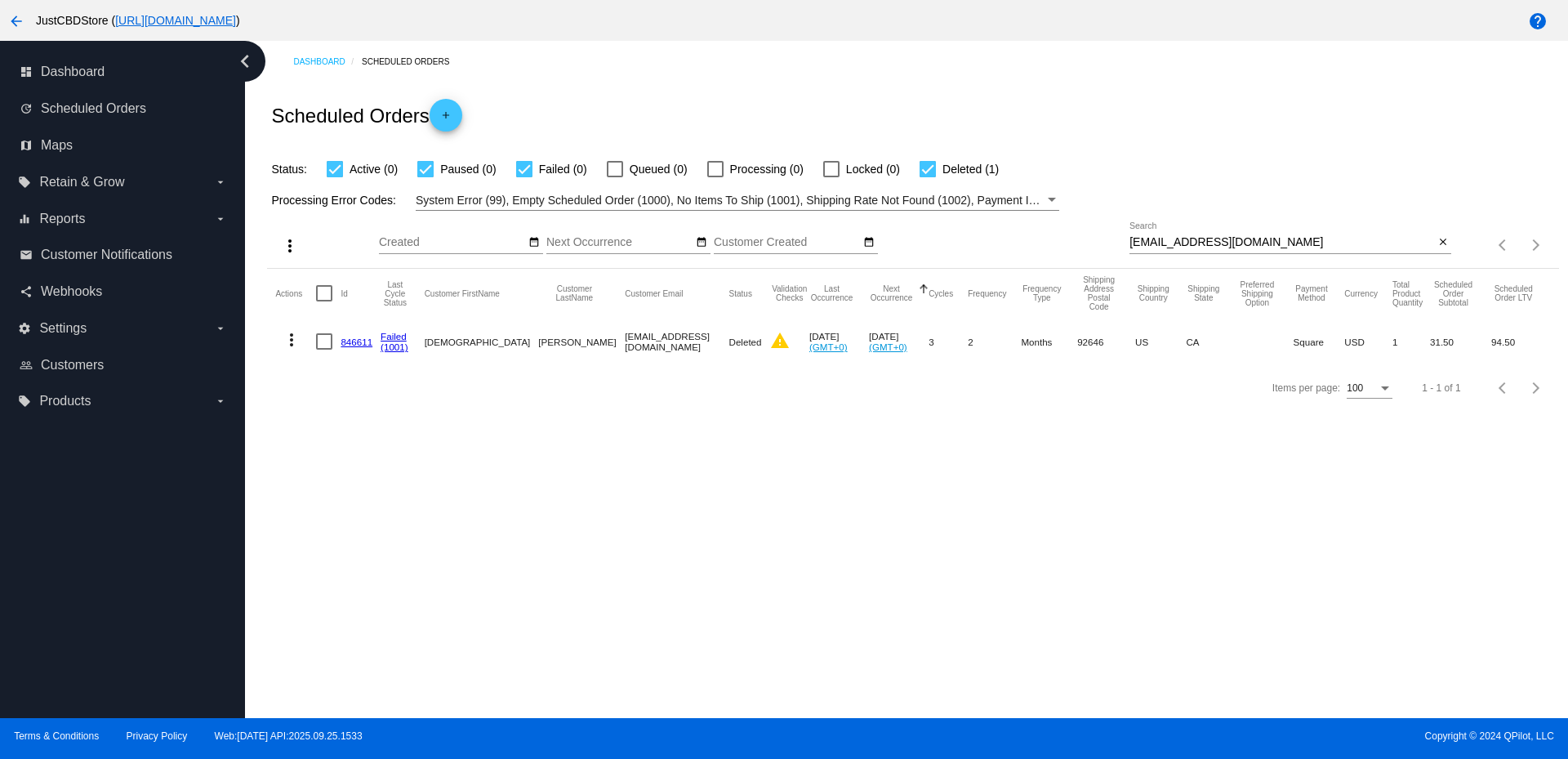
click at [298, 337] on mat-icon "more_vert" at bounding box center [292, 340] width 20 height 20
click at [564, 527] on div at bounding box center [784, 379] width 1568 height 759
click at [285, 340] on mat-icon "more_vert" at bounding box center [292, 340] width 20 height 20
click at [481, 575] on div at bounding box center [784, 379] width 1568 height 759
